Goal: Task Accomplishment & Management: Manage account settings

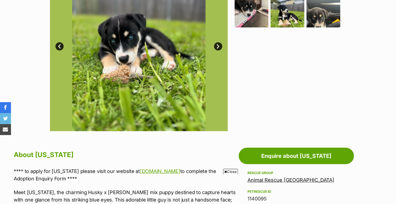
scroll to position [110, 0]
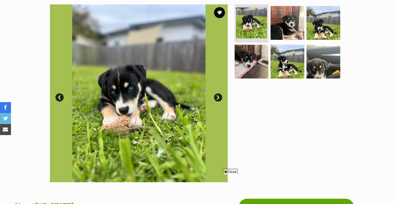
drag, startPoint x: 222, startPoint y: 13, endPoint x: 216, endPoint y: 19, distance: 8.9
click at [222, 13] on button "favourite" at bounding box center [219, 12] width 11 height 11
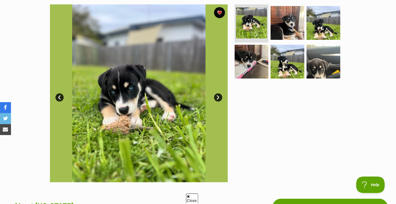
scroll to position [0, 0]
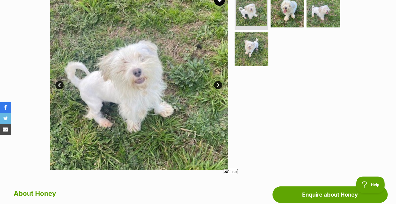
scroll to position [110, 0]
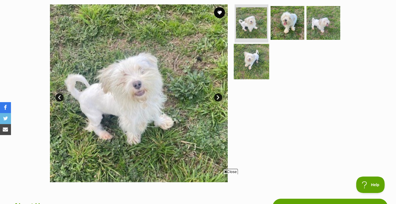
click at [259, 59] on img at bounding box center [251, 61] width 35 height 35
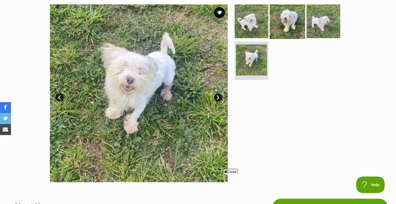
click at [286, 27] on img at bounding box center [287, 20] width 35 height 35
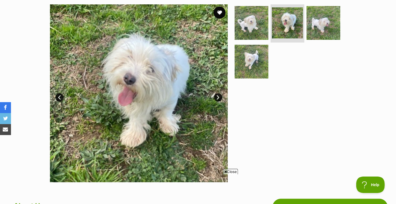
click at [219, 15] on button "favourite" at bounding box center [219, 13] width 12 height 12
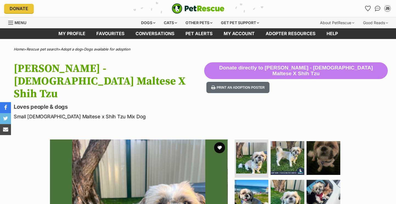
click at [217, 142] on button "favourite" at bounding box center [219, 147] width 11 height 11
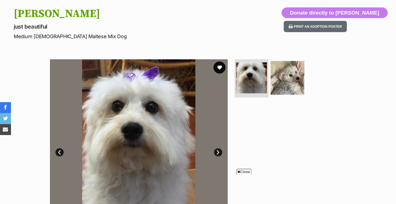
click at [219, 67] on button "favourite" at bounding box center [219, 67] width 12 height 12
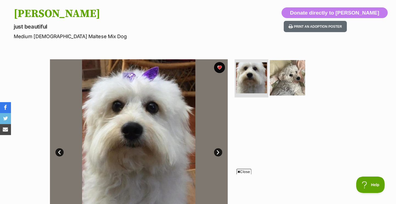
click at [279, 89] on img at bounding box center [287, 77] width 35 height 35
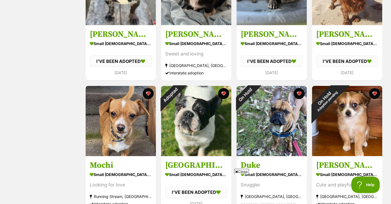
scroll to position [1207, 0]
